Goal: Navigation & Orientation: Find specific page/section

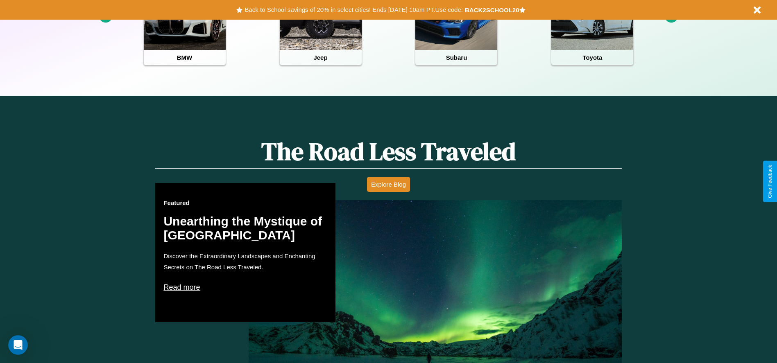
scroll to position [365, 0]
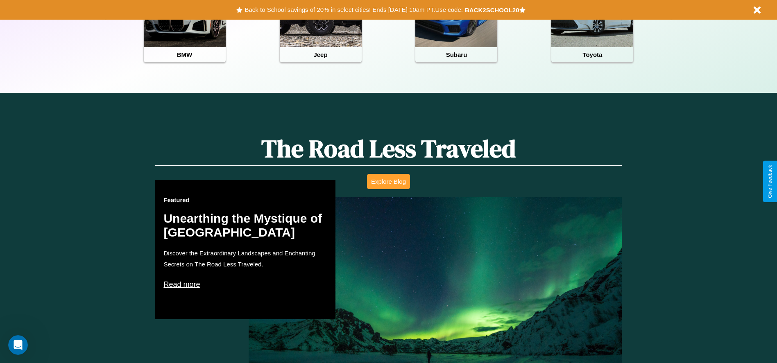
click at [388, 181] on button "Explore Blog" at bounding box center [388, 181] width 43 height 15
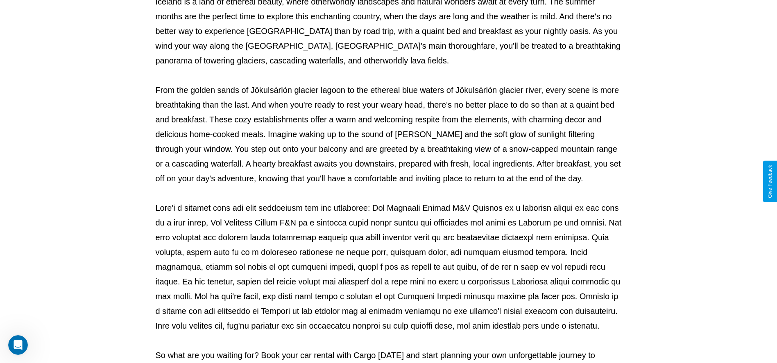
scroll to position [272, 0]
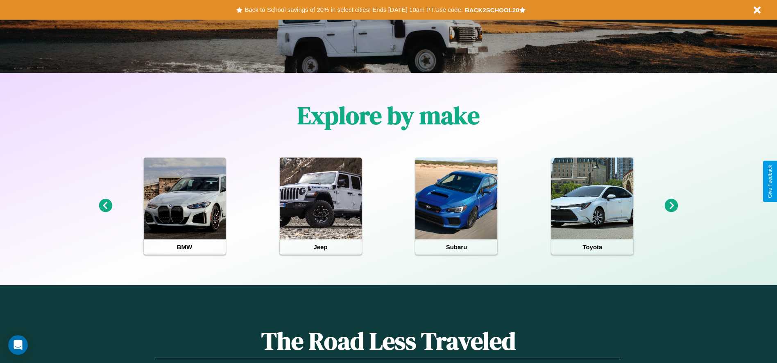
scroll to position [170, 0]
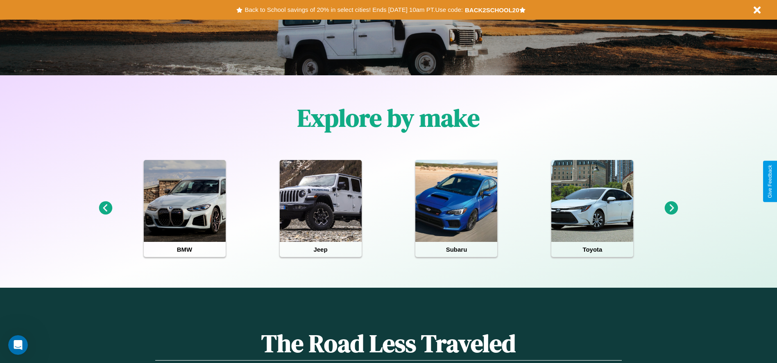
click at [671, 208] on icon at bounding box center [672, 209] width 14 height 14
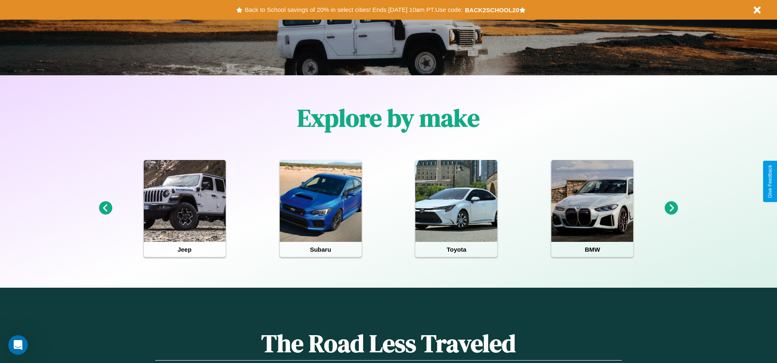
click at [671, 208] on icon at bounding box center [672, 209] width 14 height 14
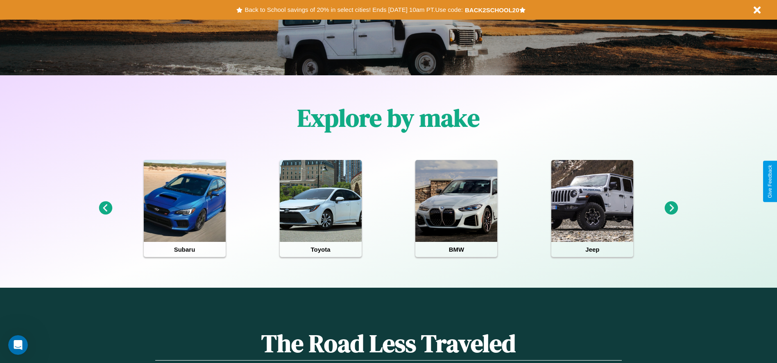
click at [671, 208] on icon at bounding box center [672, 209] width 14 height 14
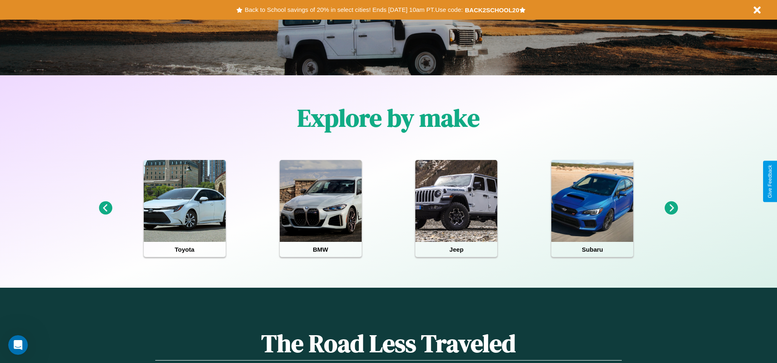
click at [105, 208] on icon at bounding box center [106, 209] width 14 height 14
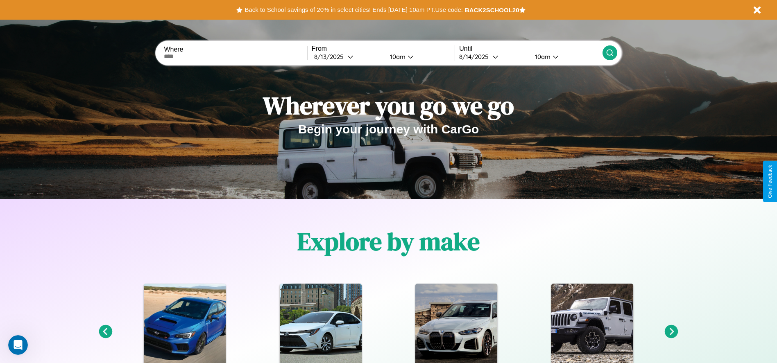
scroll to position [0, 0]
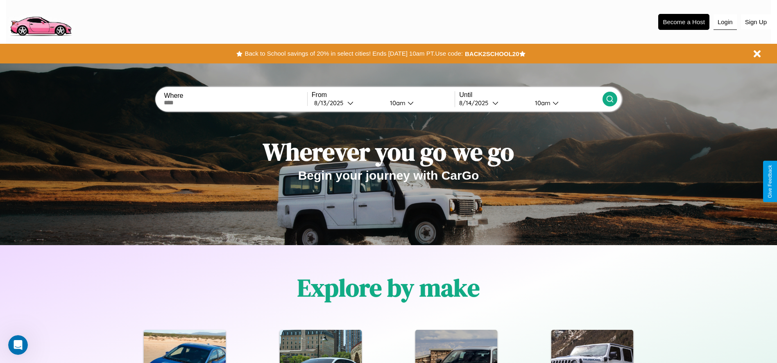
click at [725, 22] on button "Login" at bounding box center [724, 22] width 23 height 16
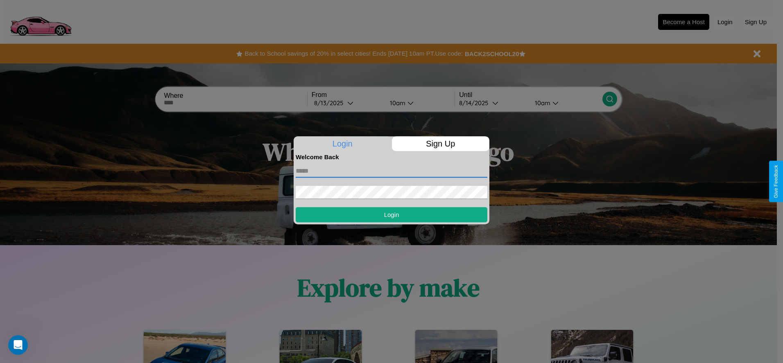
click at [392, 171] on input "text" at bounding box center [392, 171] width 192 height 13
type input "**********"
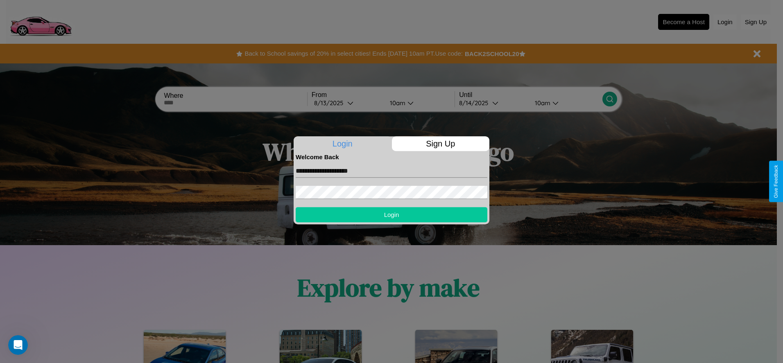
click at [392, 215] on button "Login" at bounding box center [392, 214] width 192 height 15
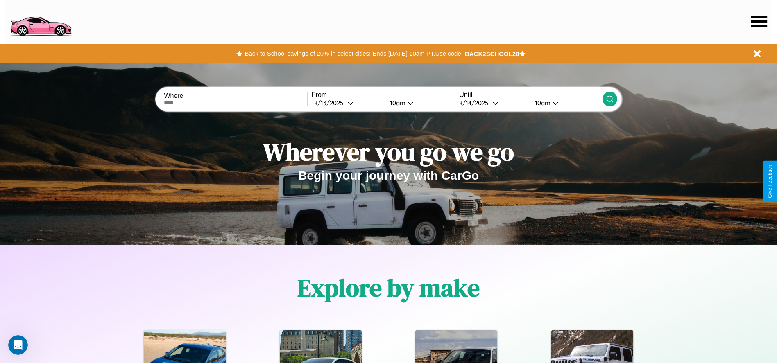
click at [759, 21] on icon at bounding box center [759, 21] width 16 height 11
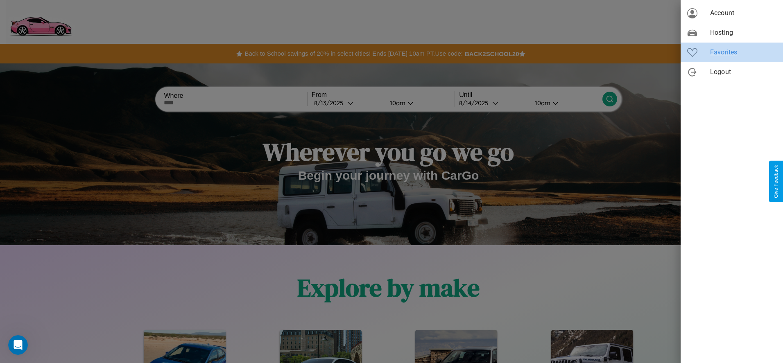
click at [732, 52] on span "Favorites" at bounding box center [743, 53] width 66 height 10
